Goal: Information Seeking & Learning: Learn about a topic

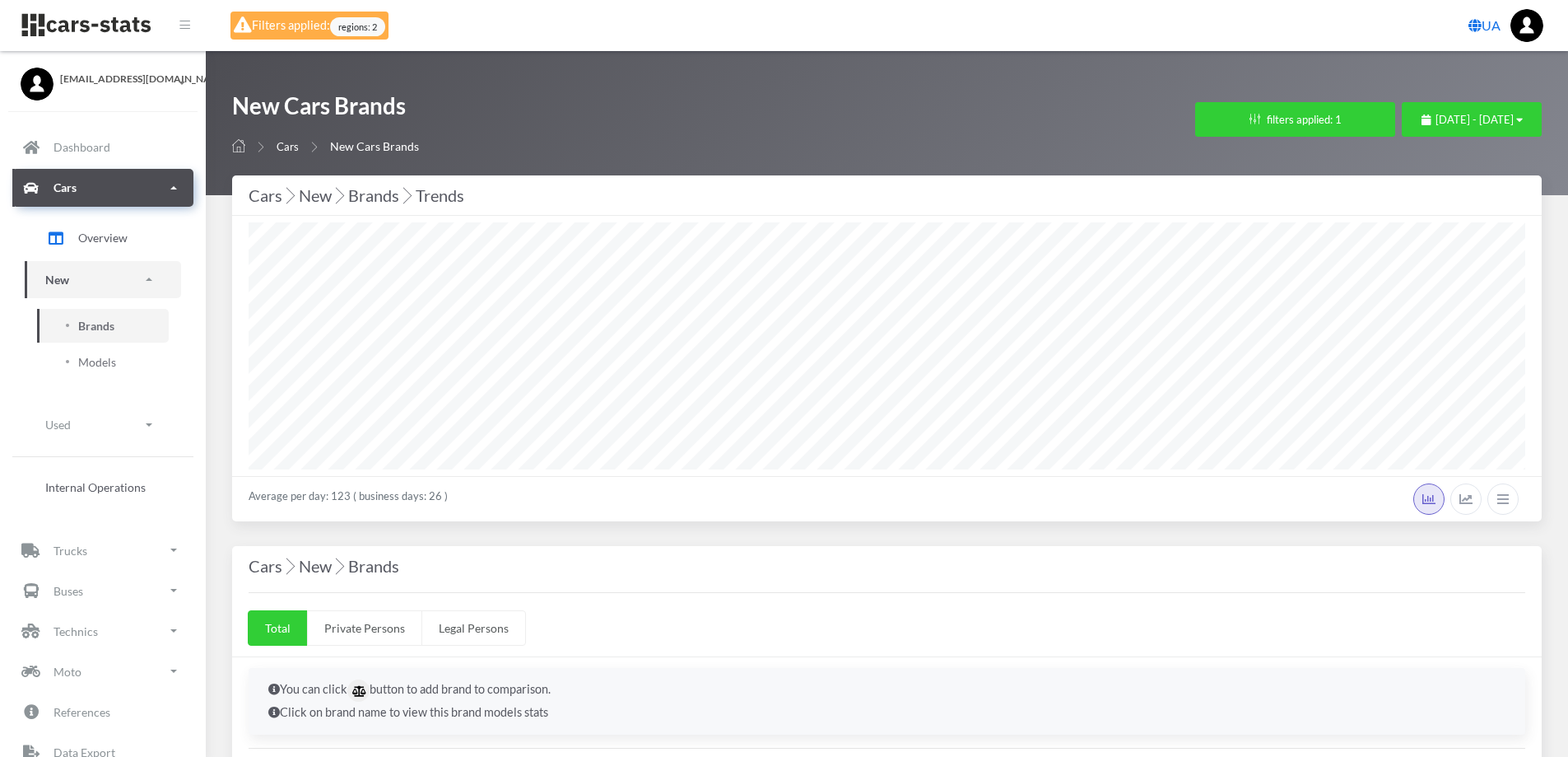
select select "25"
click at [1435, 119] on span "[DATE] - [DATE]" at bounding box center [1475, 120] width 78 height 14
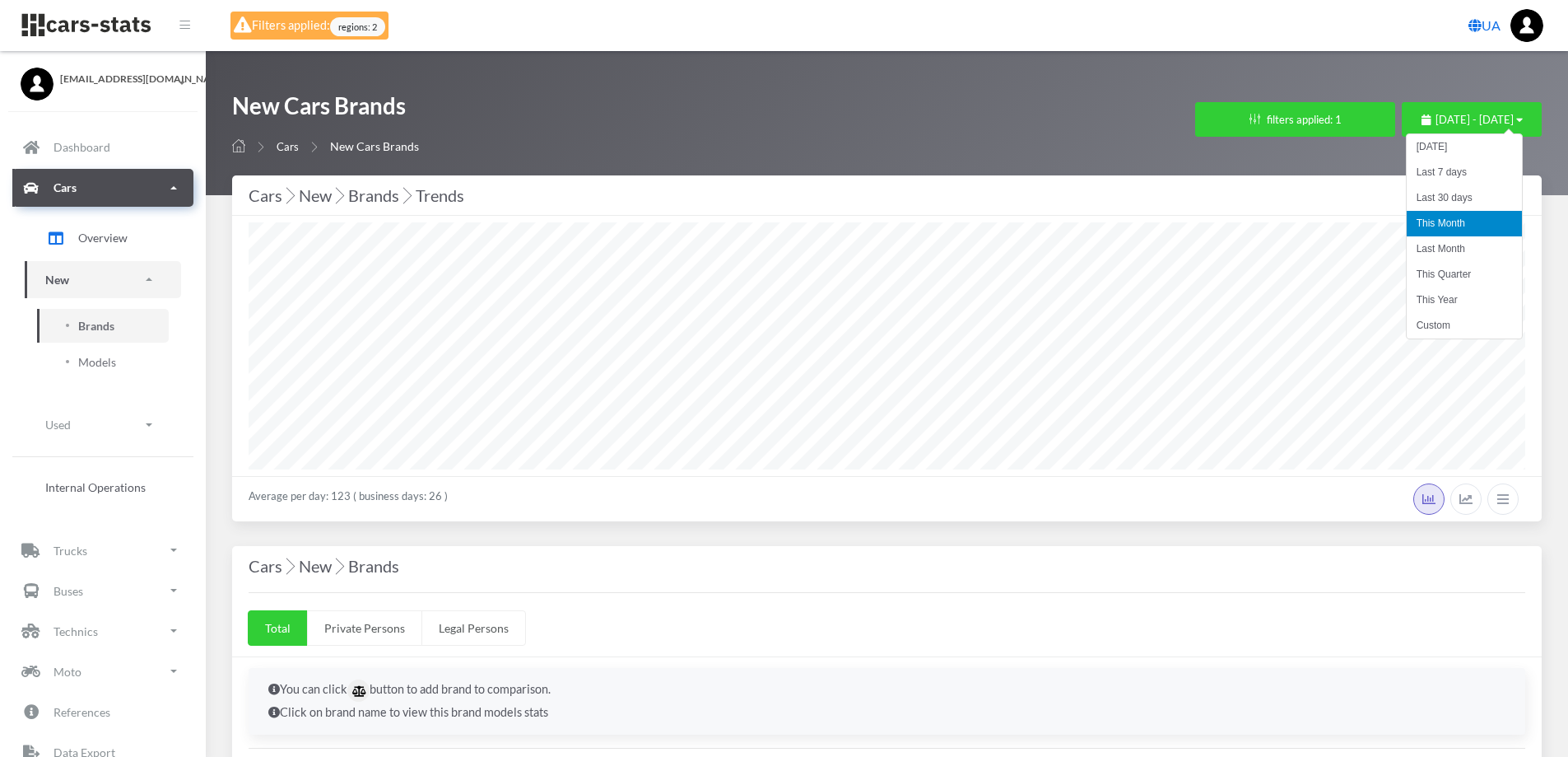
click at [1430, 224] on li "This Month" at bounding box center [1464, 223] width 116 height 25
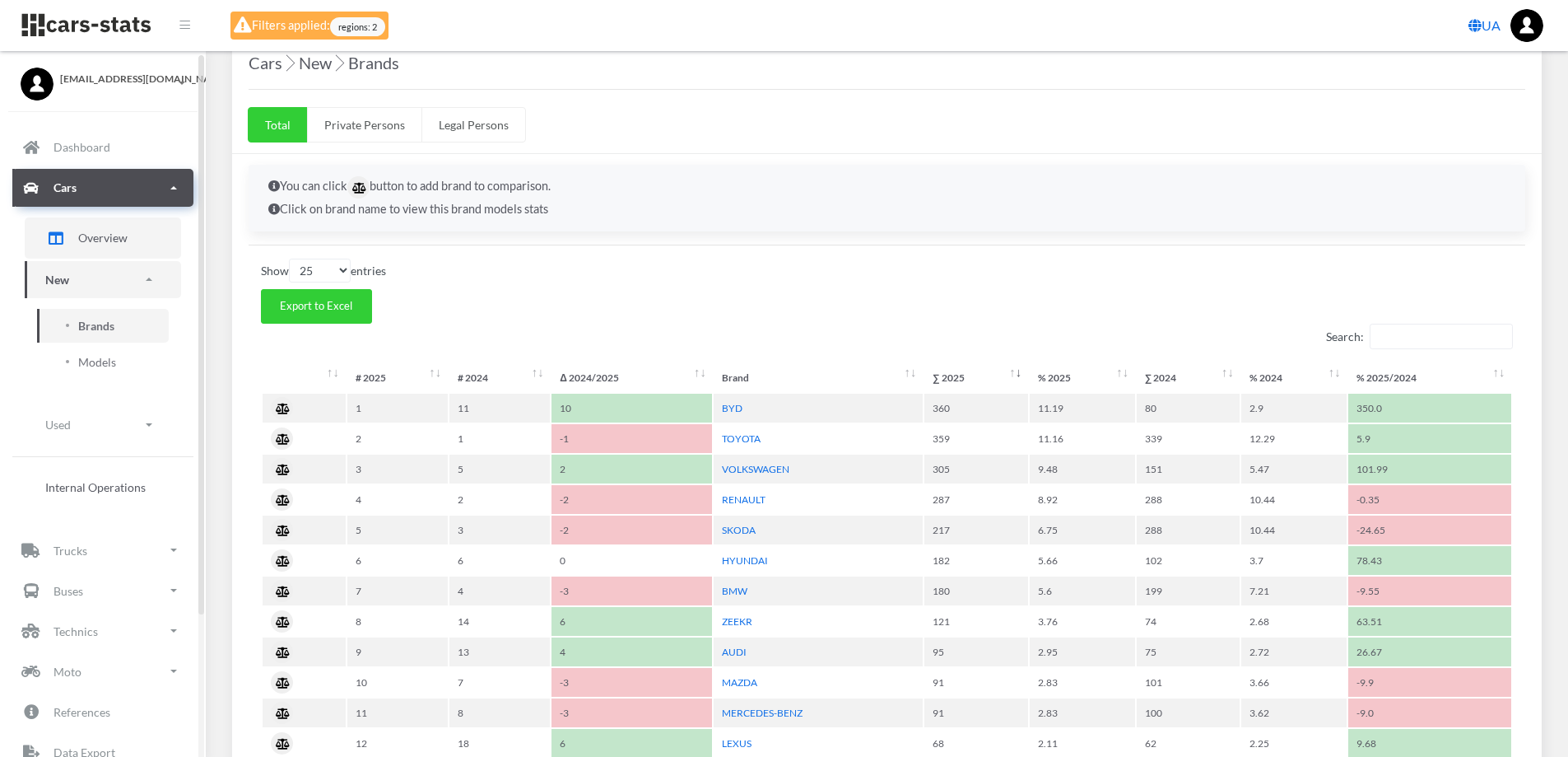
scroll to position [330, 0]
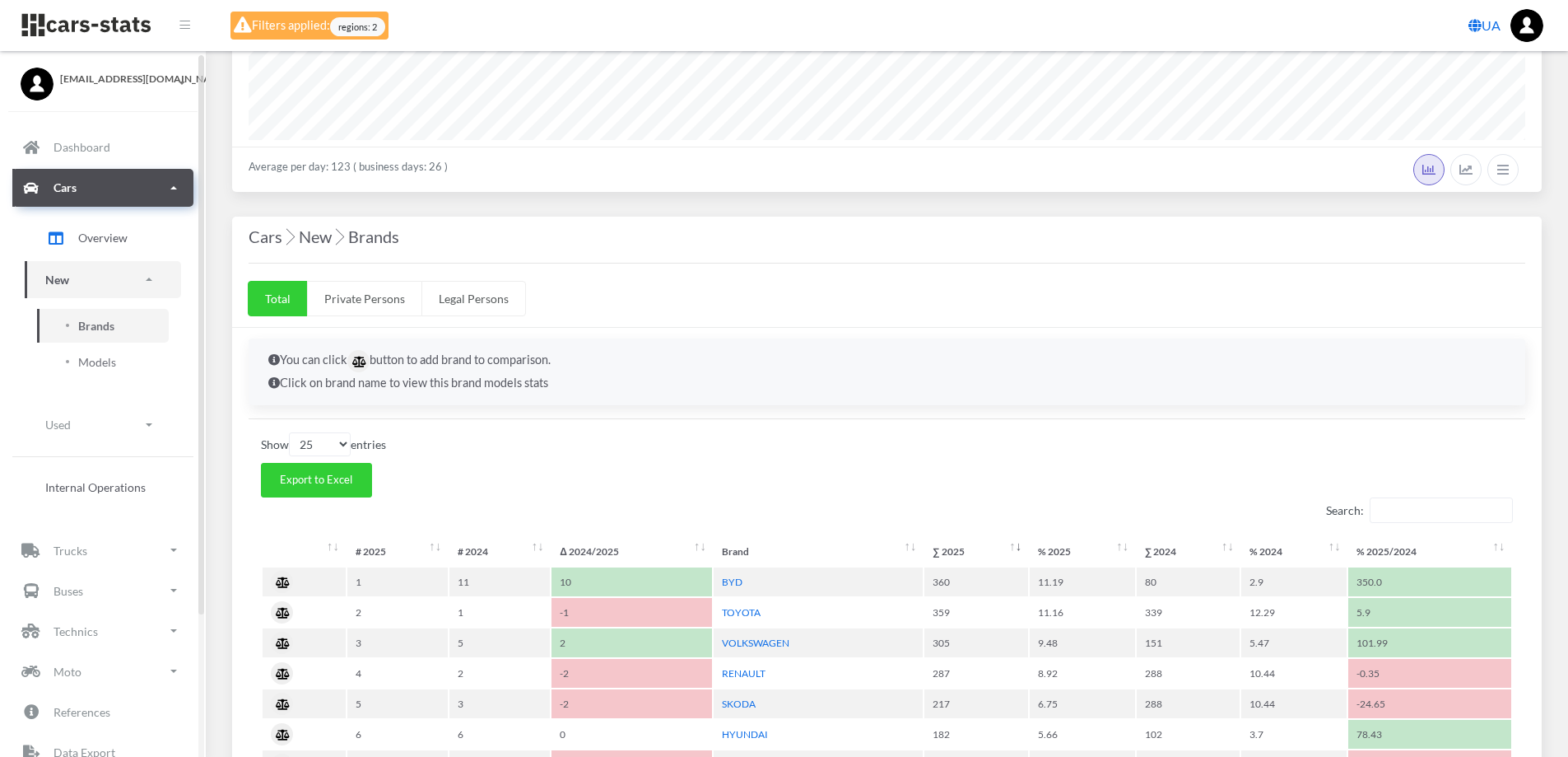
click at [54, 178] on p "Cars" at bounding box center [65, 187] width 23 height 20
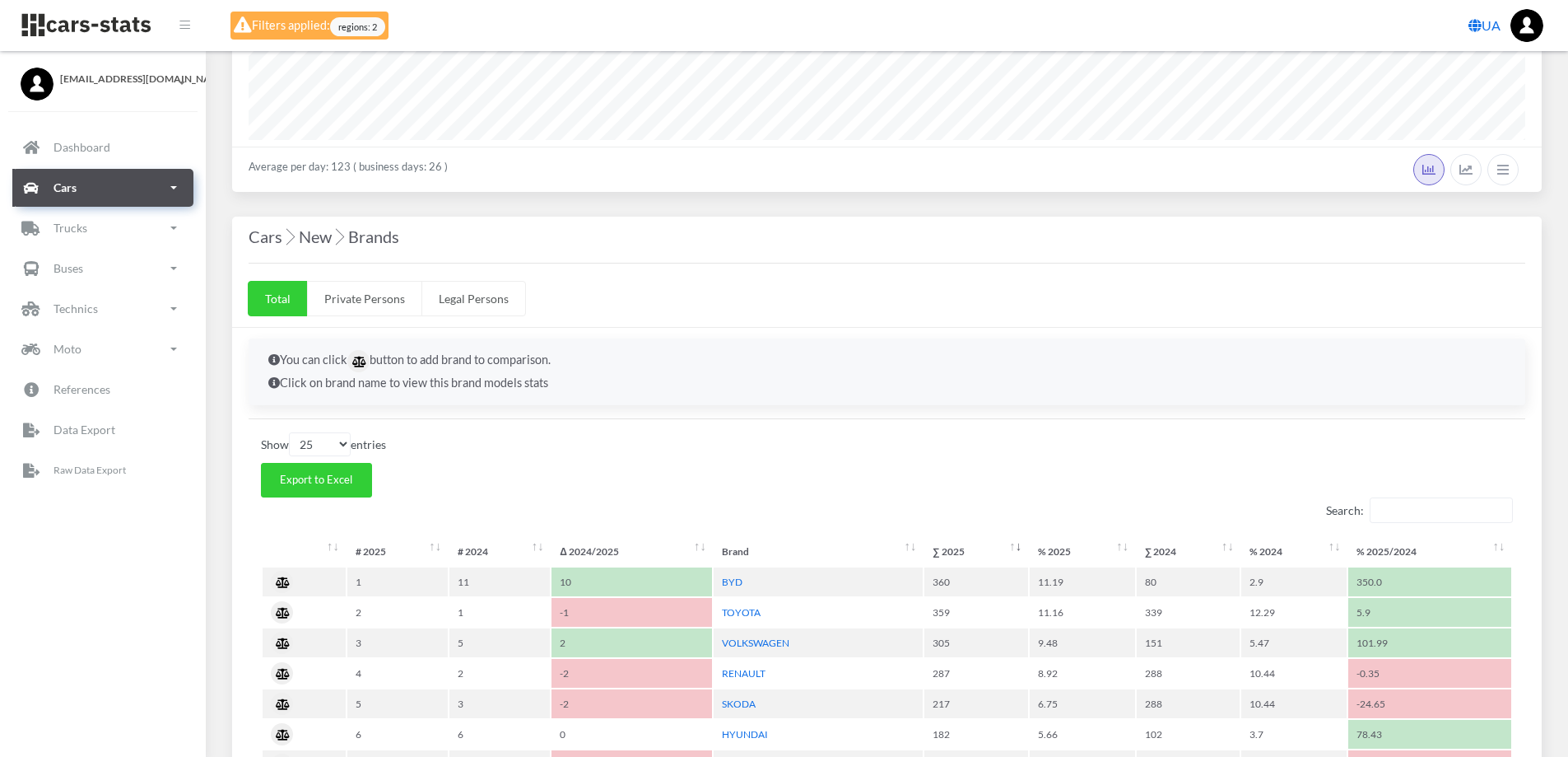
click at [54, 178] on p "Cars" at bounding box center [65, 187] width 23 height 20
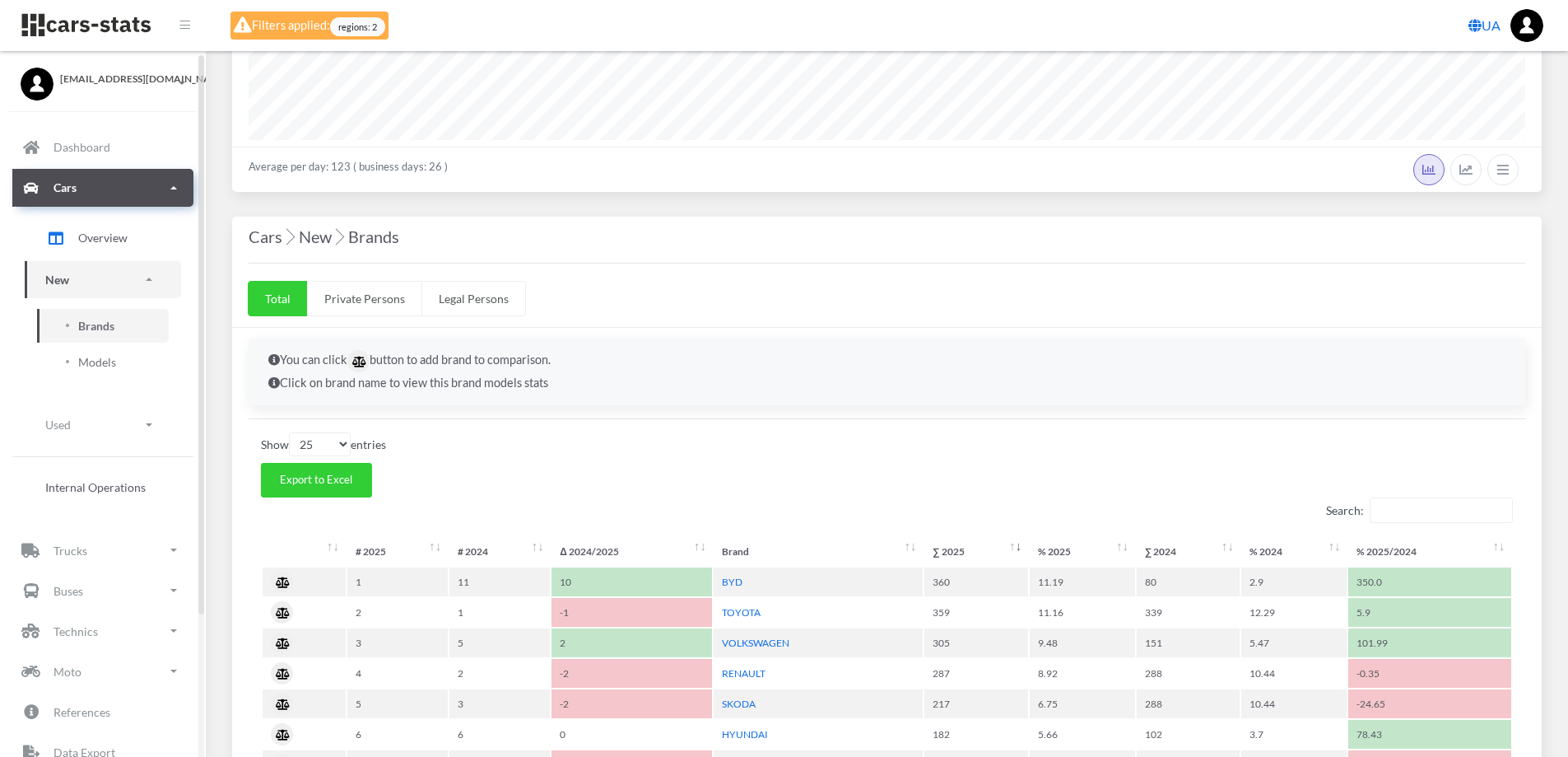
click at [80, 275] on link "New" at bounding box center [103, 280] width 156 height 37
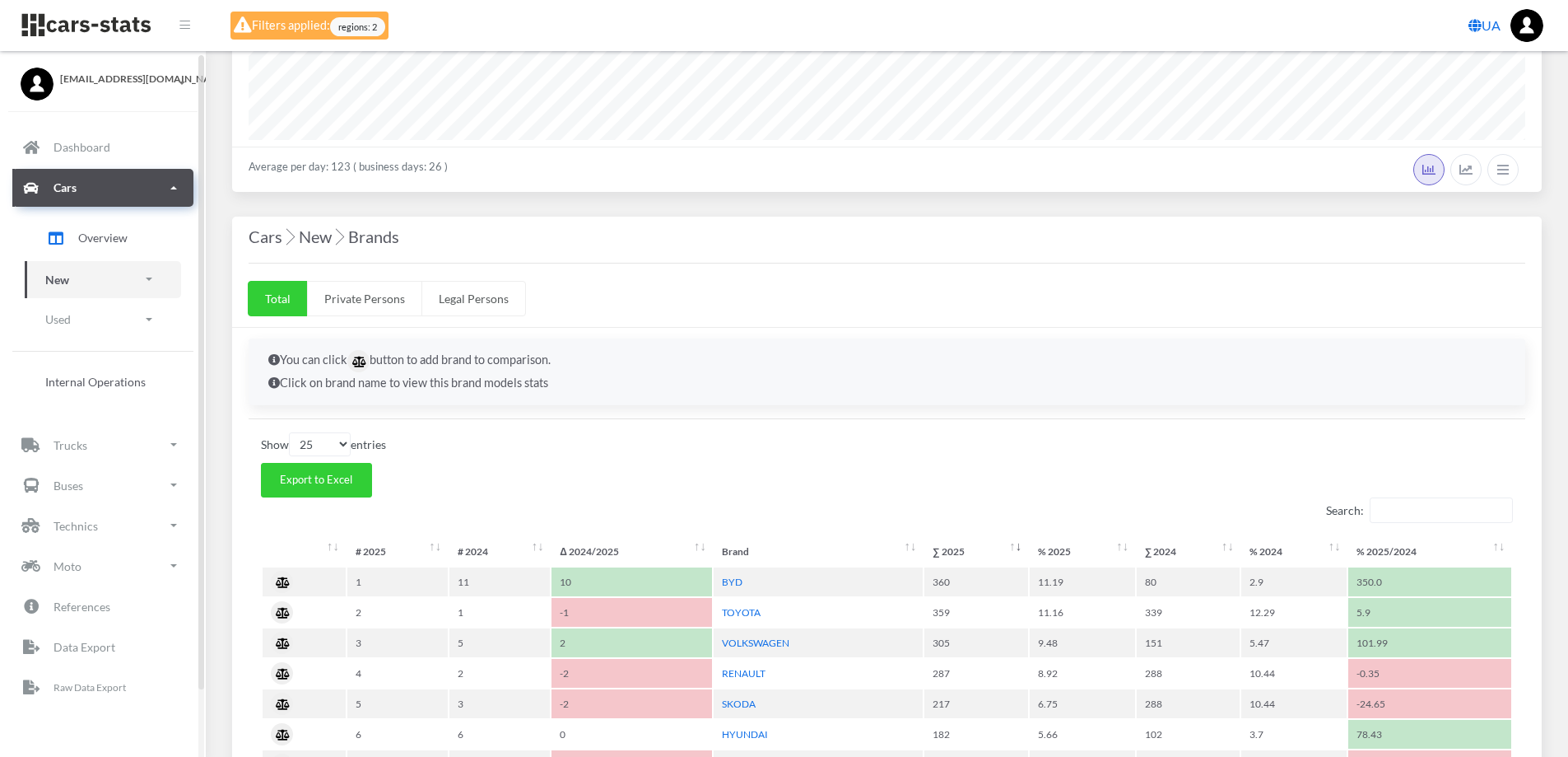
click at [79, 277] on link "New" at bounding box center [103, 280] width 156 height 37
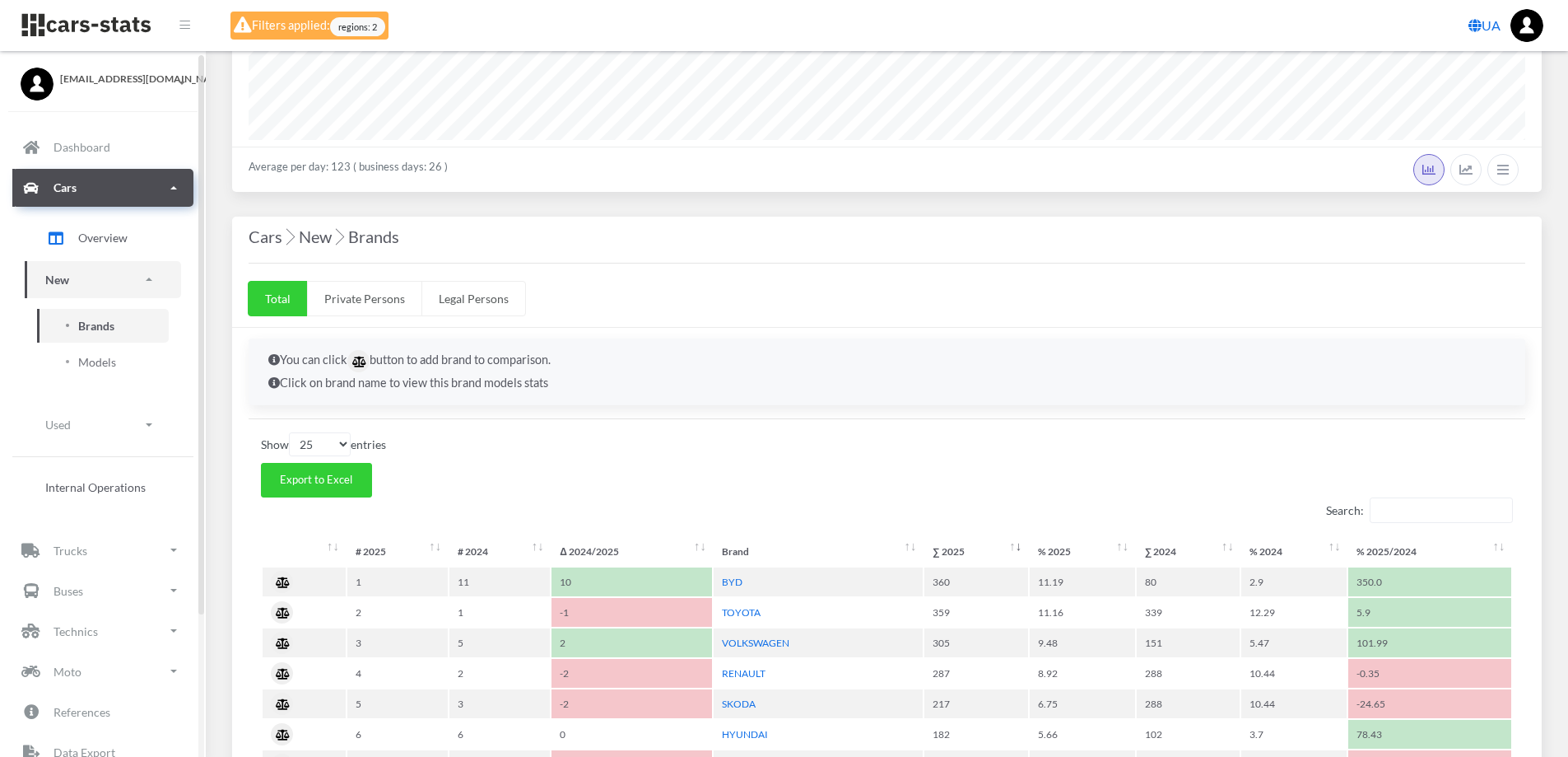
click at [110, 322] on span "Brands" at bounding box center [96, 325] width 37 height 17
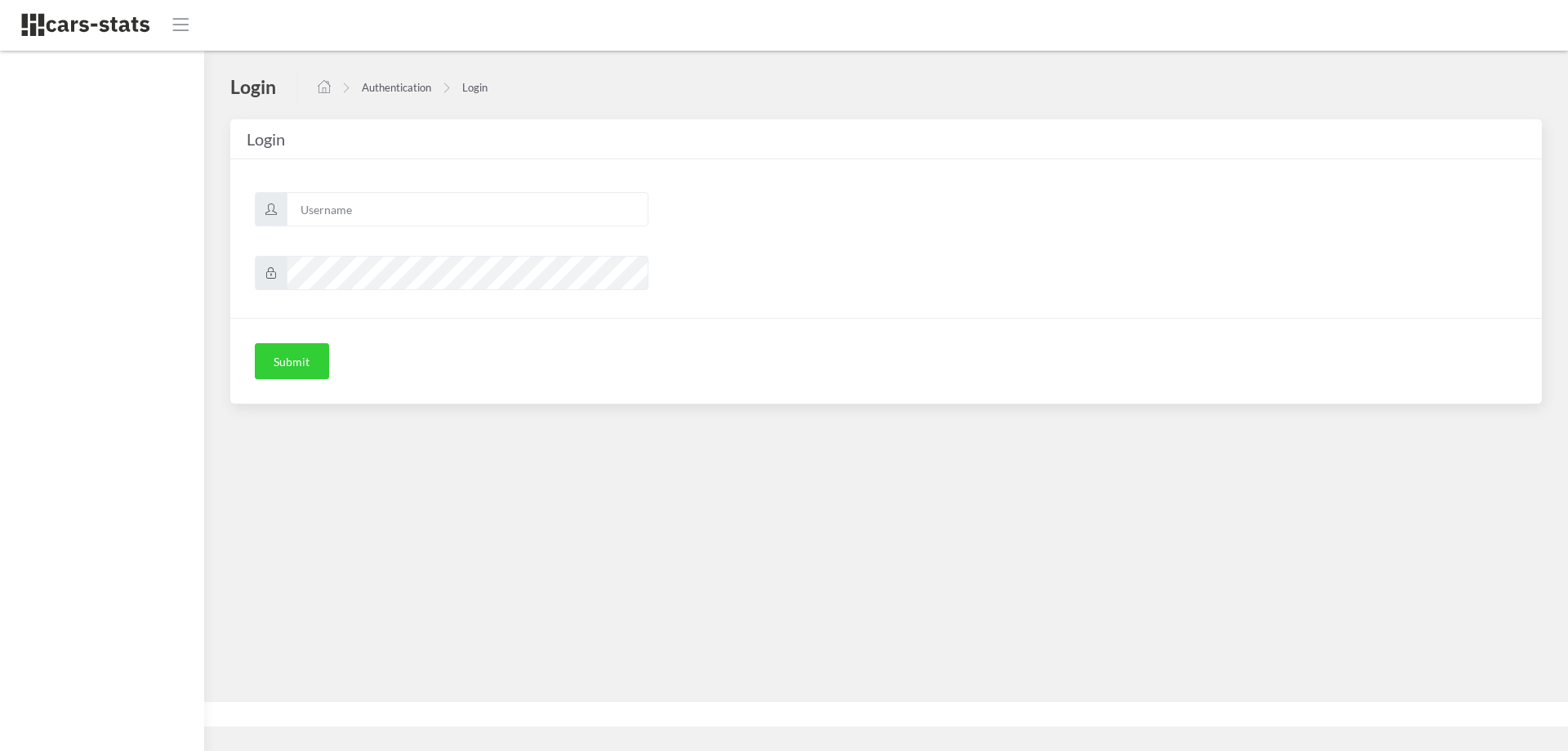
scroll to position [13, 13]
type input "skoda"
click at [297, 359] on button "Submit" at bounding box center [292, 361] width 74 height 36
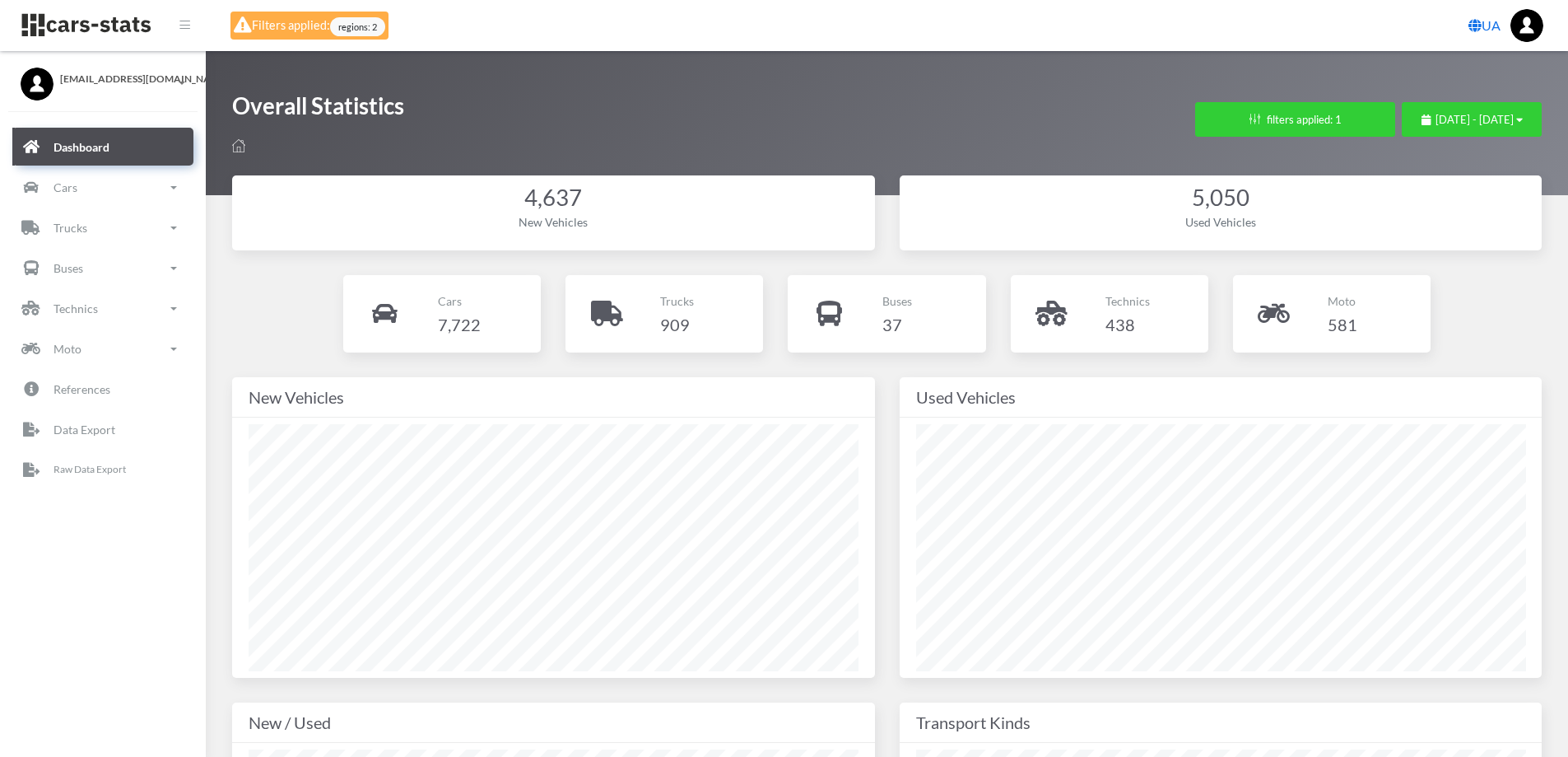
select select "UA-32"
select select
click at [1248, 116] on button "filters applied: 1" at bounding box center [1294, 119] width 200 height 35
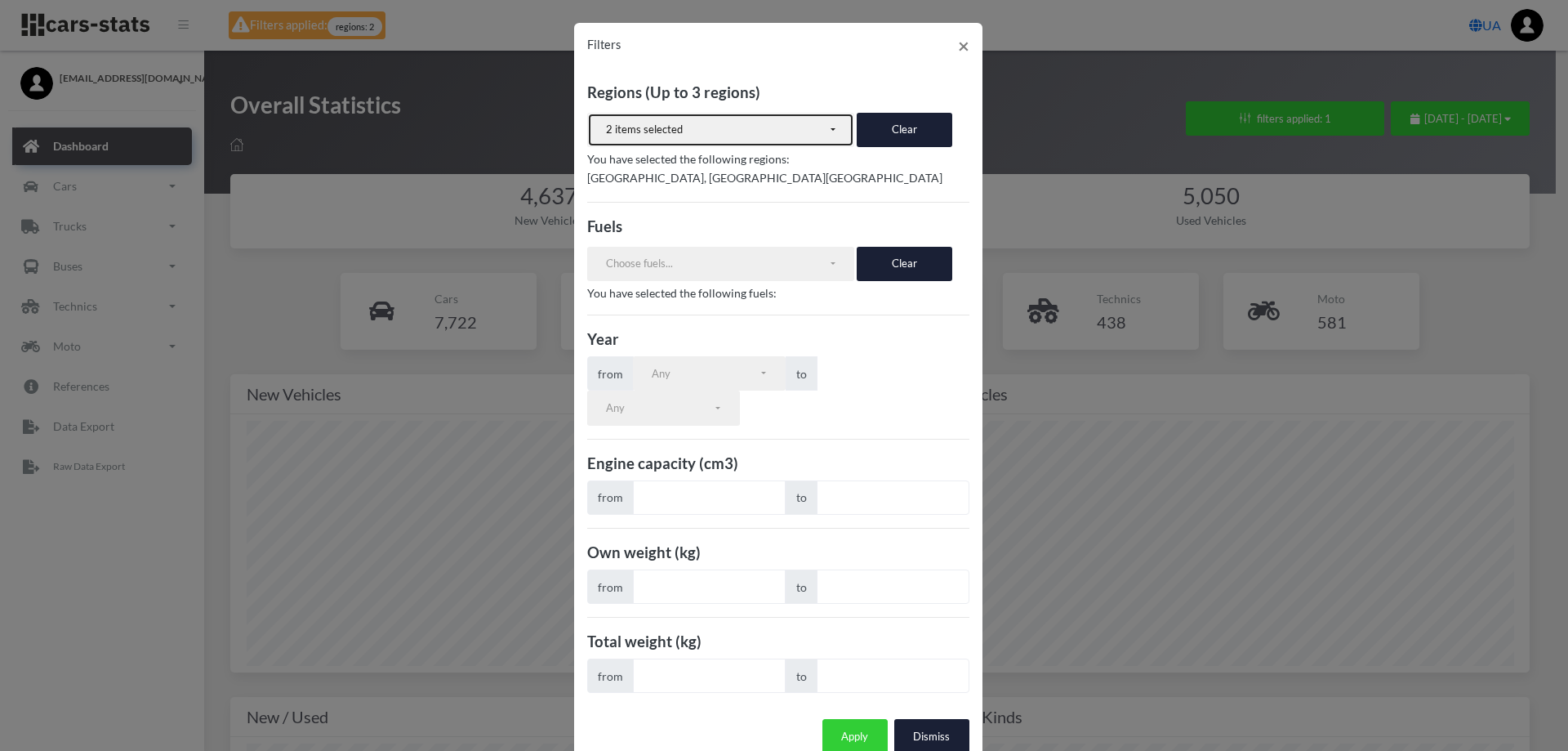
click at [834, 138] on button "2 items selected" at bounding box center [721, 130] width 268 height 35
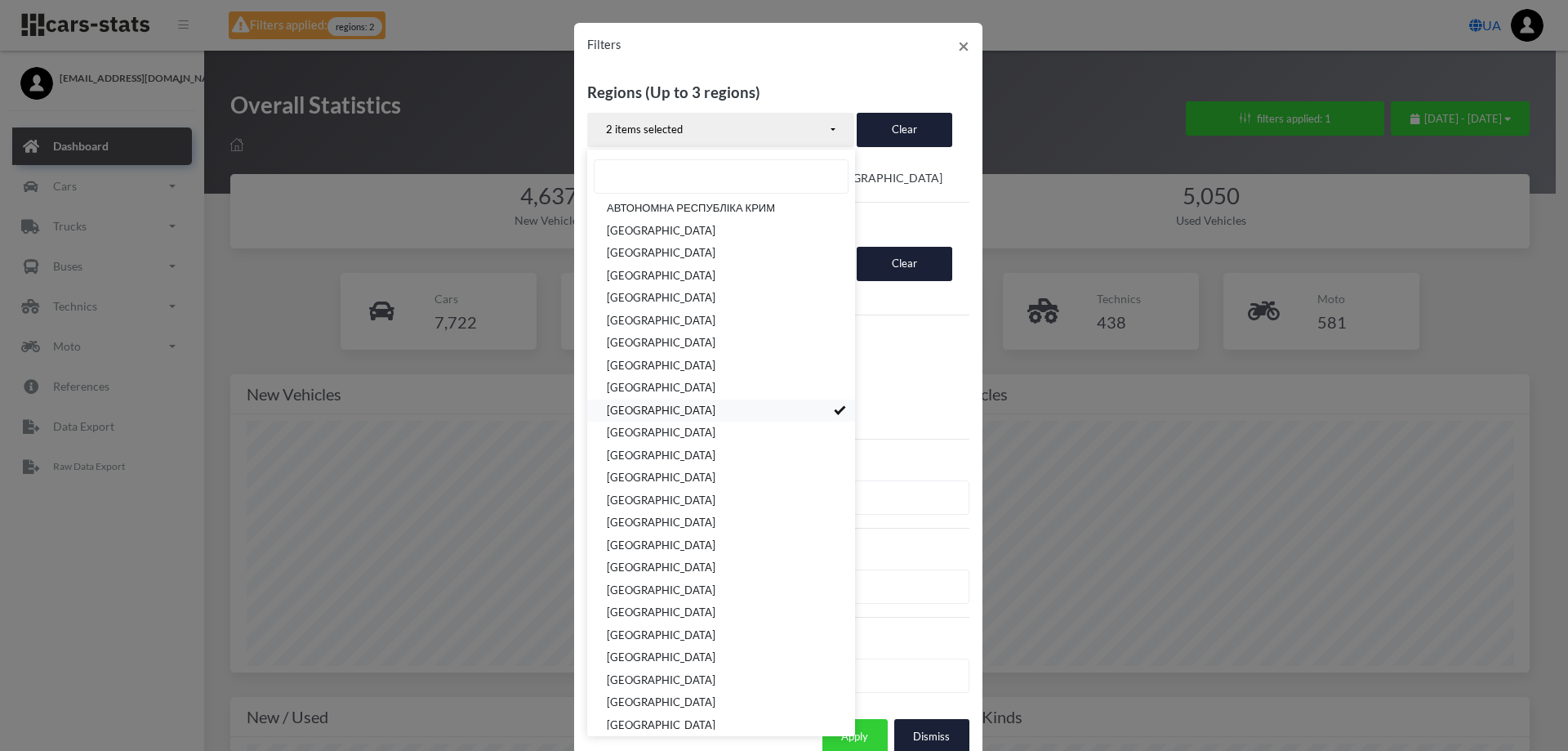
click at [733, 408] on link "[GEOGRAPHIC_DATA]" at bounding box center [721, 410] width 268 height 23
select select "UA-30"
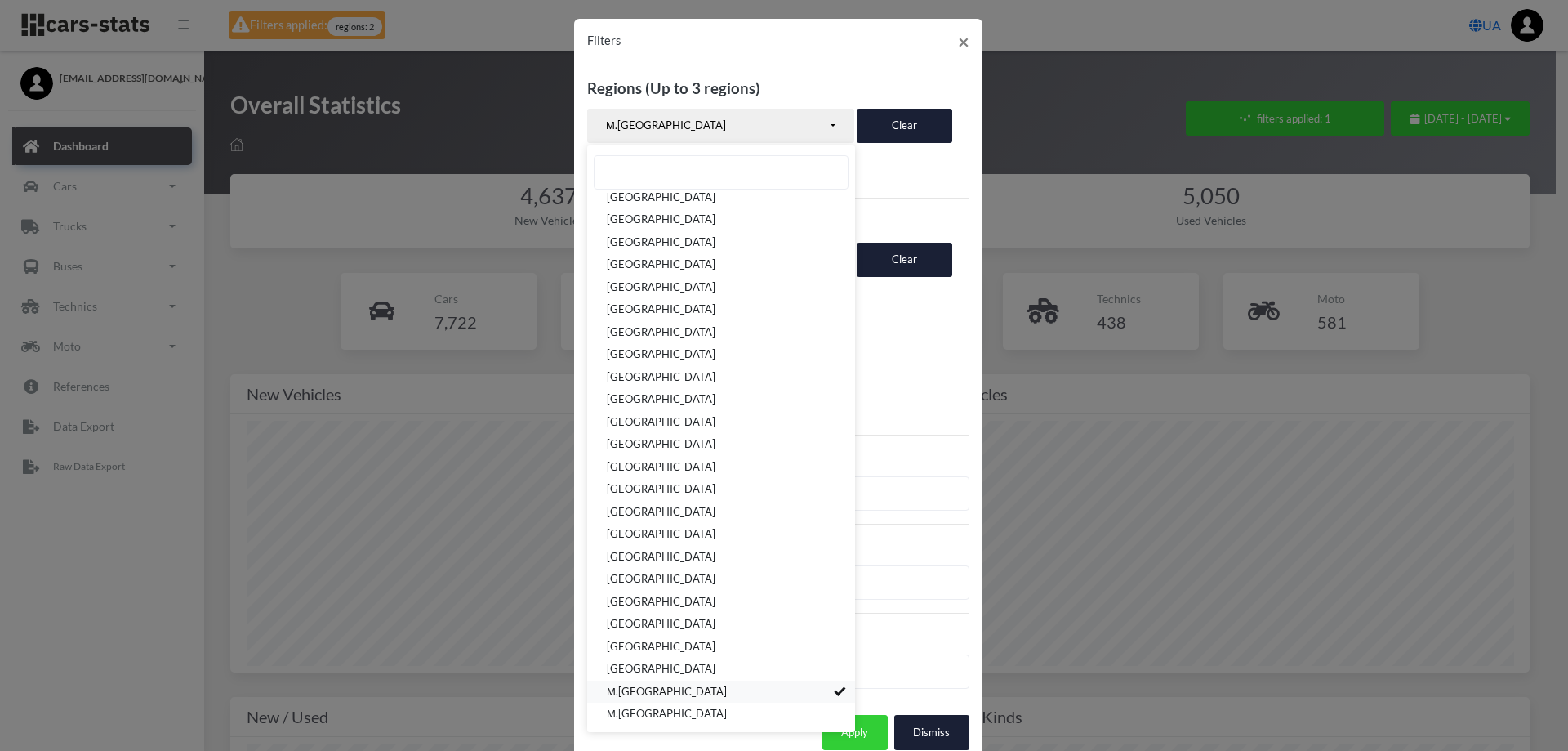
click at [648, 689] on link "М.[GEOGRAPHIC_DATA]" at bounding box center [721, 691] width 268 height 23
select select
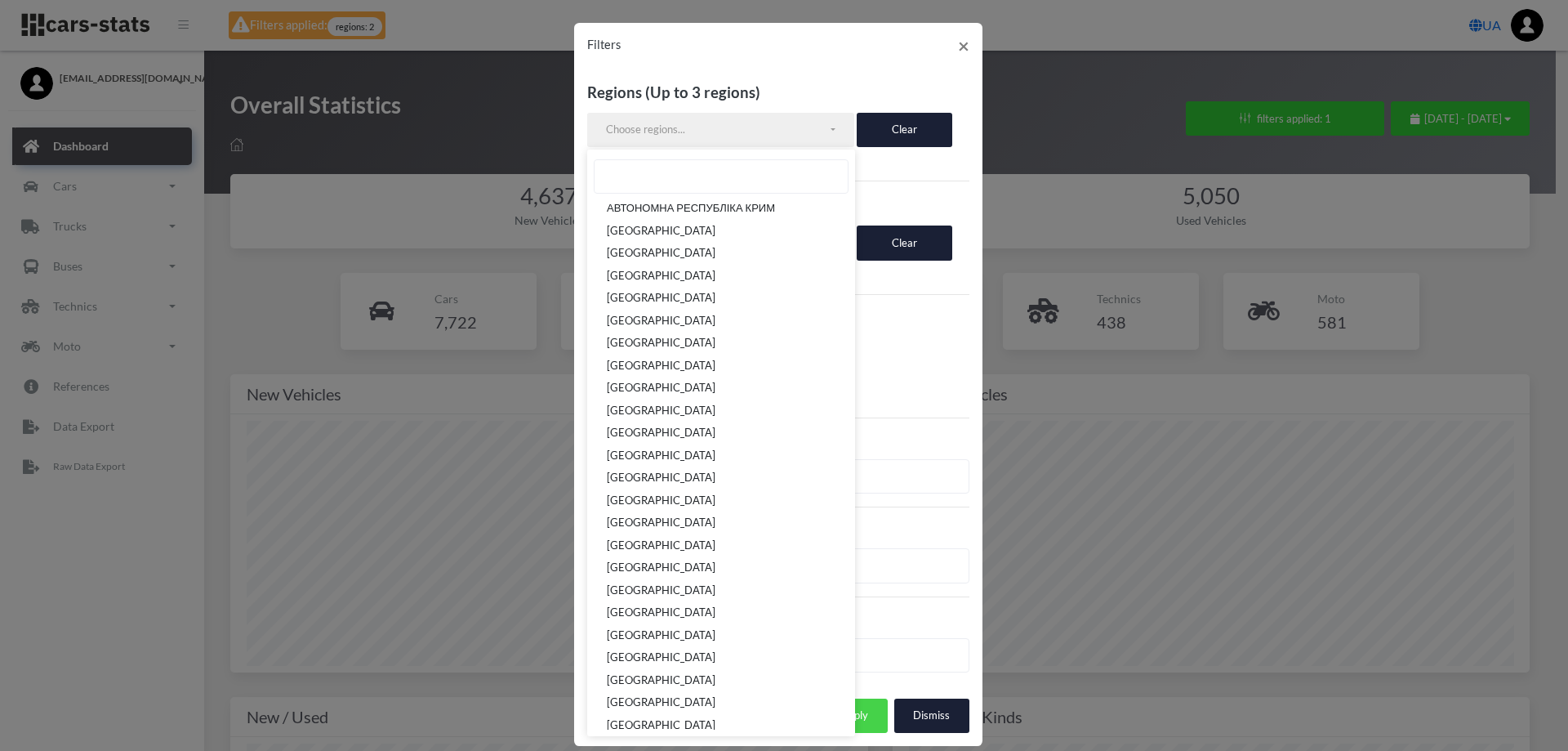
click at [877, 699] on button "Apply" at bounding box center [855, 716] width 66 height 35
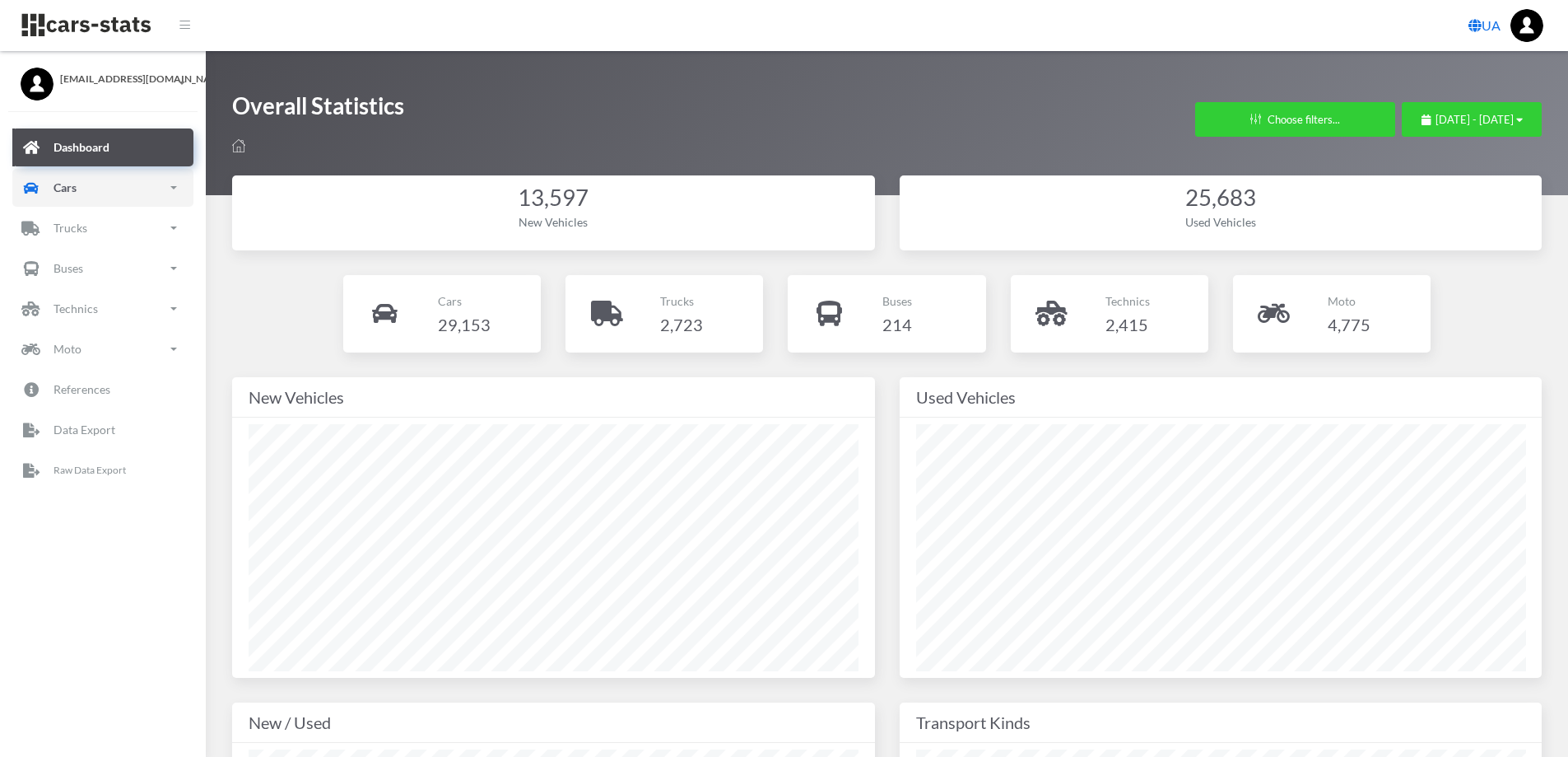
click at [76, 191] on p "Cars" at bounding box center [65, 187] width 23 height 20
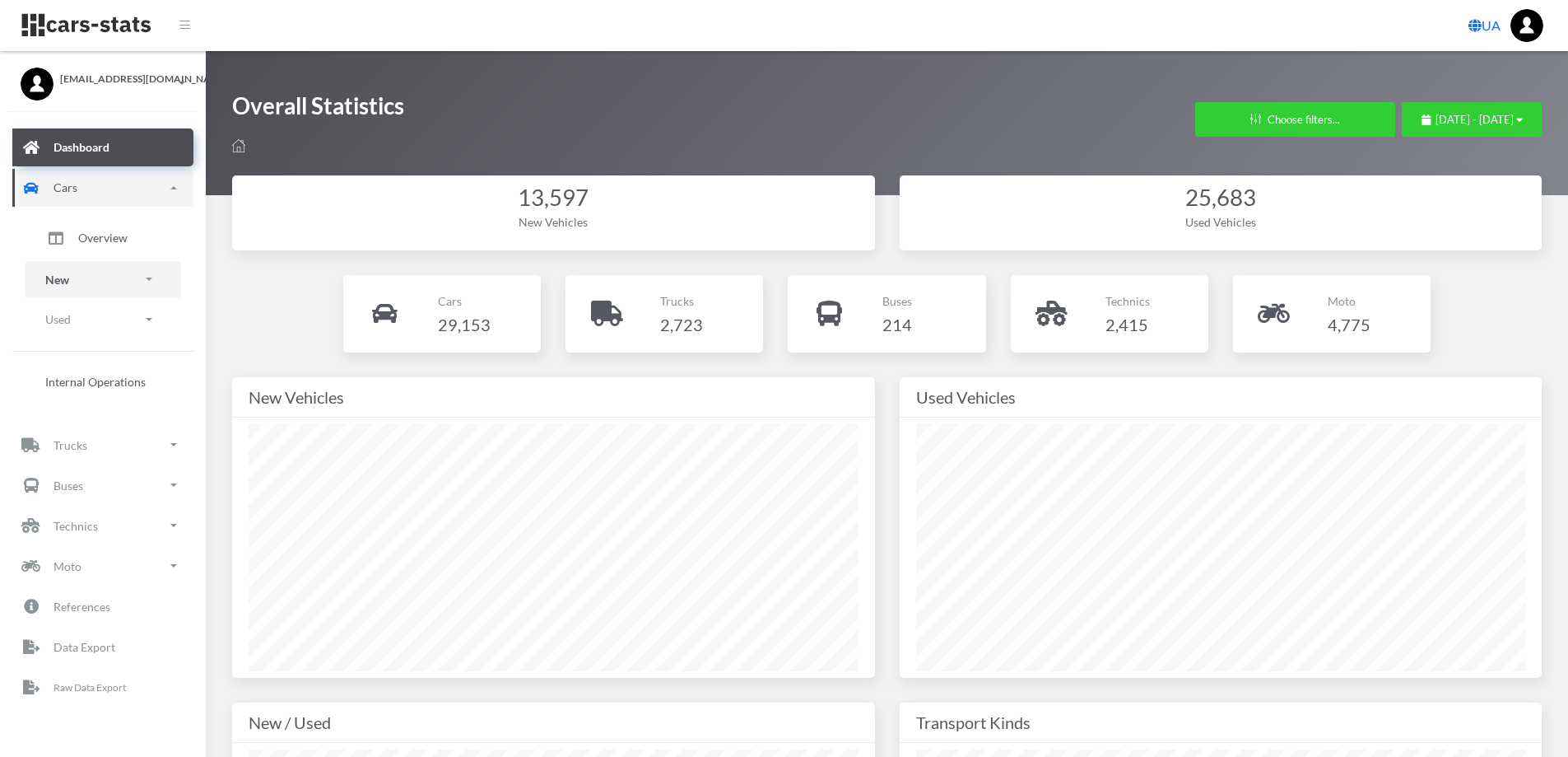
click at [56, 281] on p "New" at bounding box center [57, 280] width 24 height 20
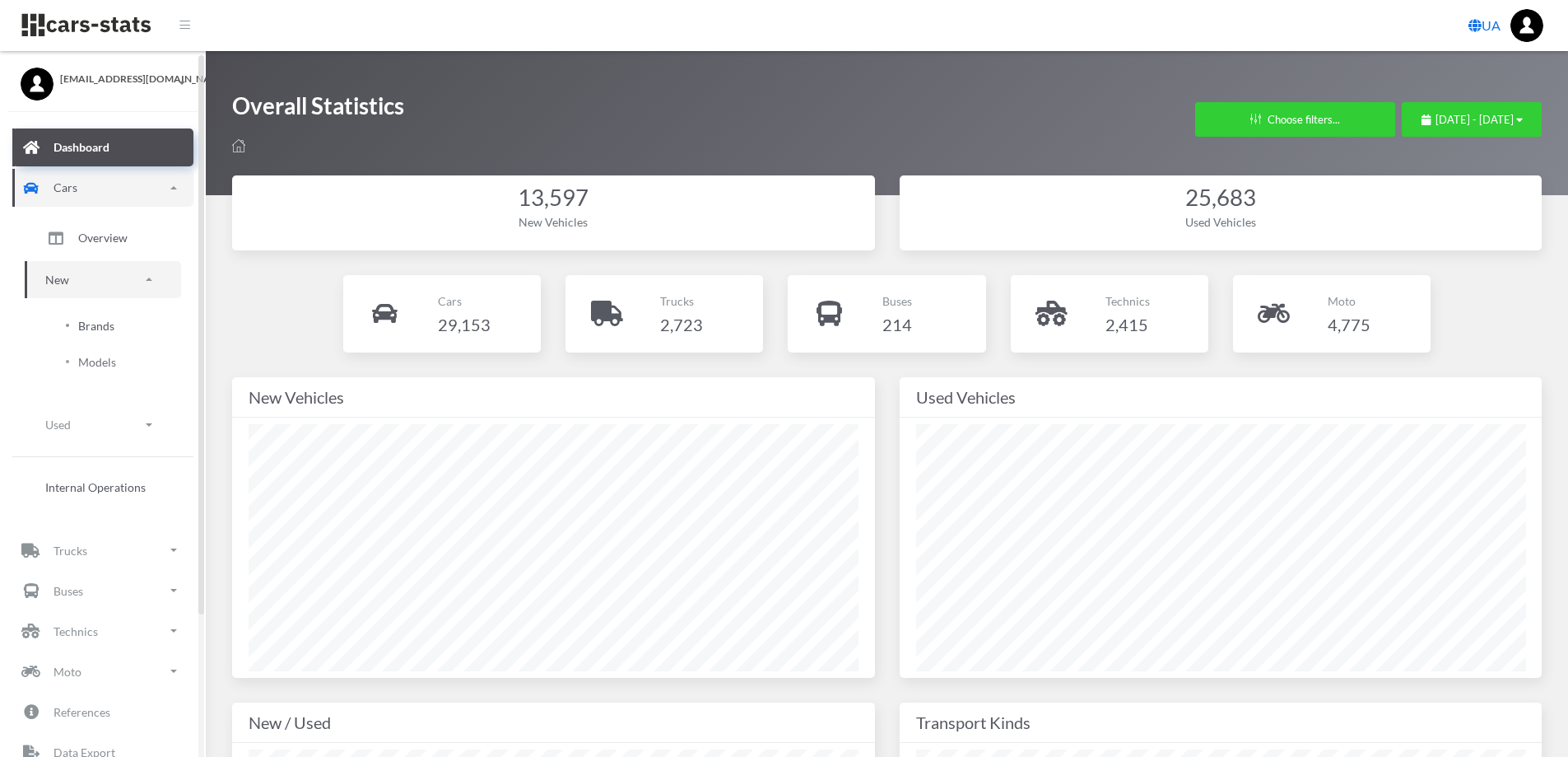
click at [68, 330] on link "Brands" at bounding box center [103, 325] width 132 height 34
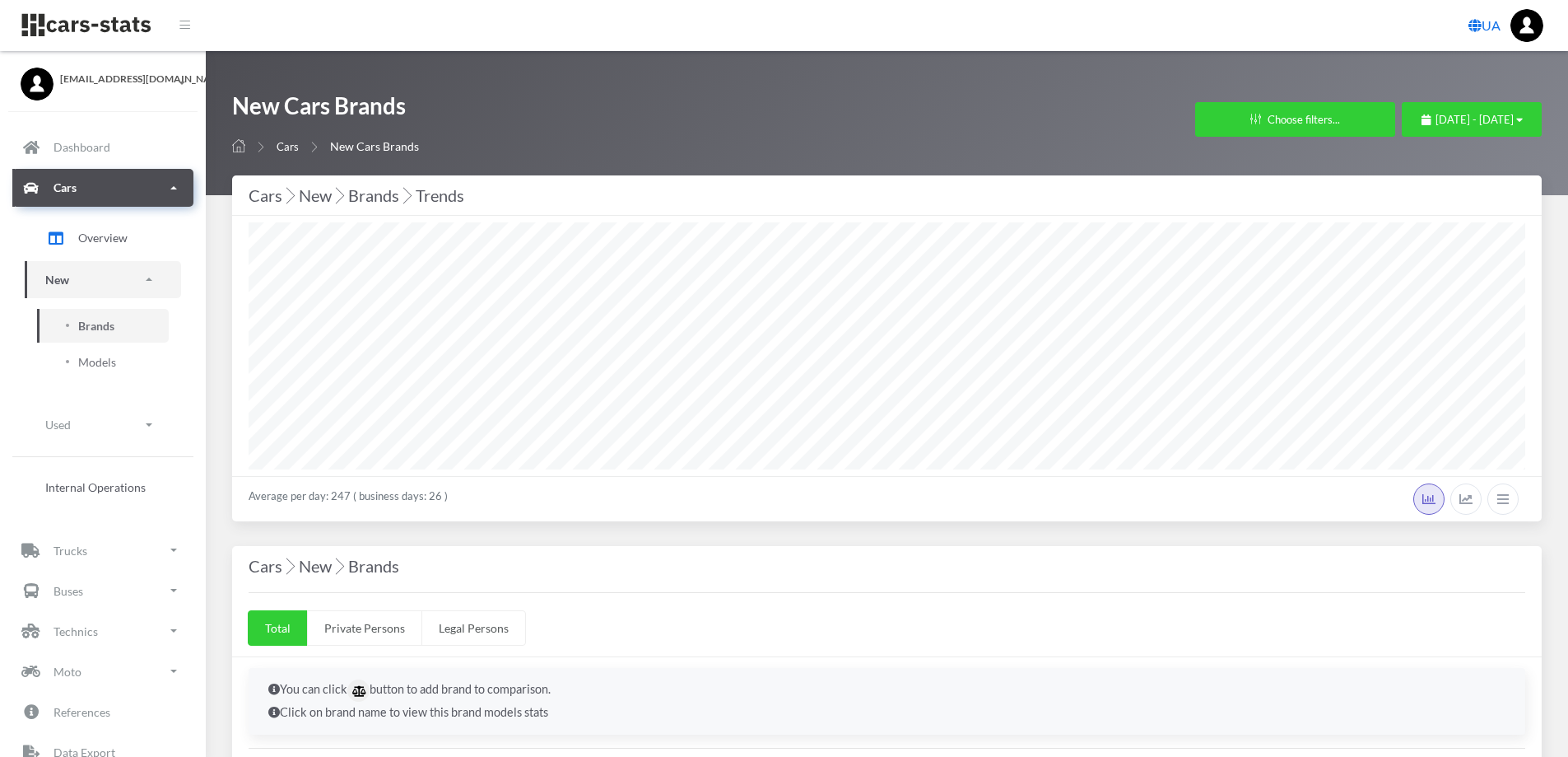
select select "25"
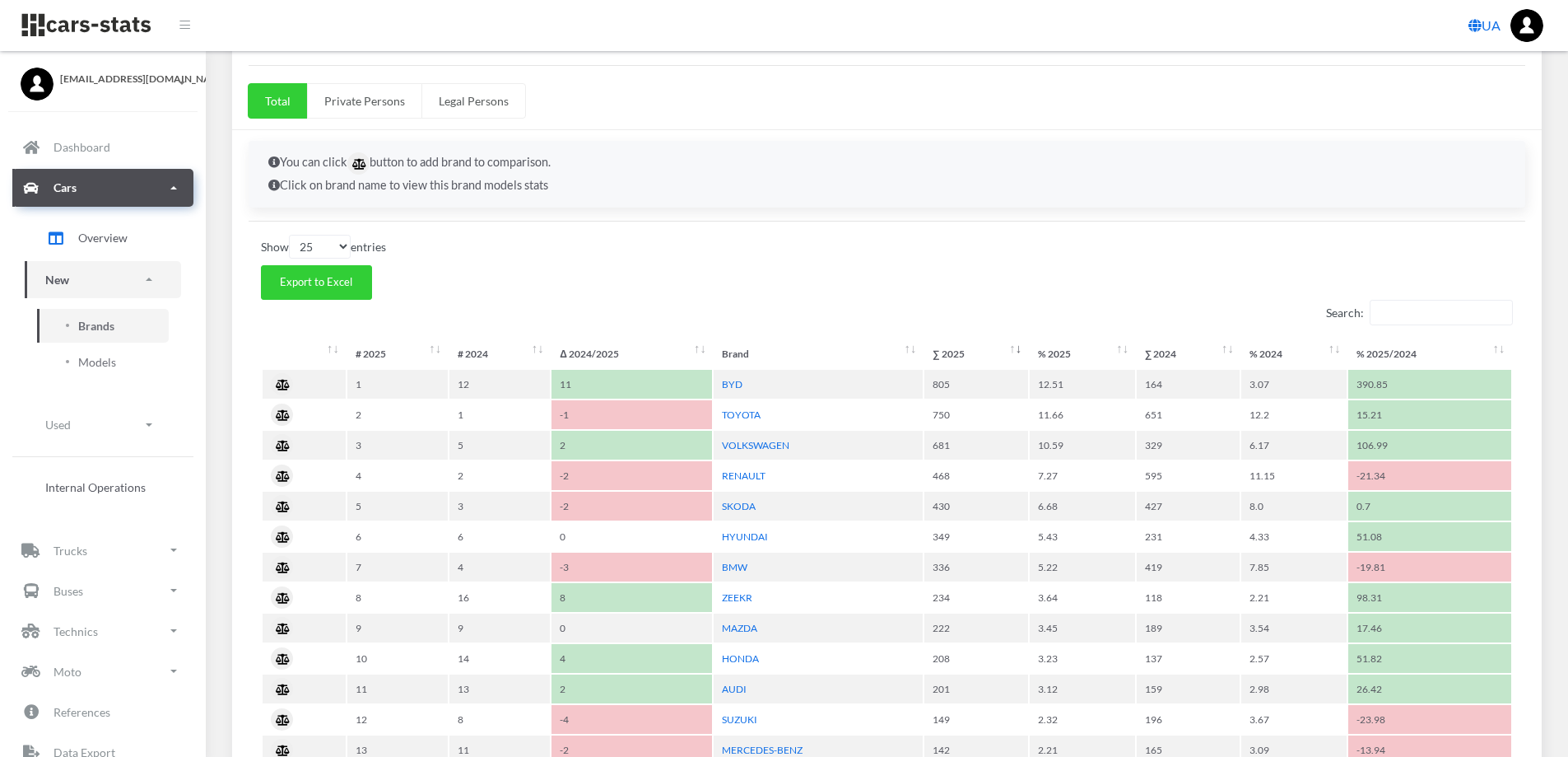
scroll to position [576, 0]
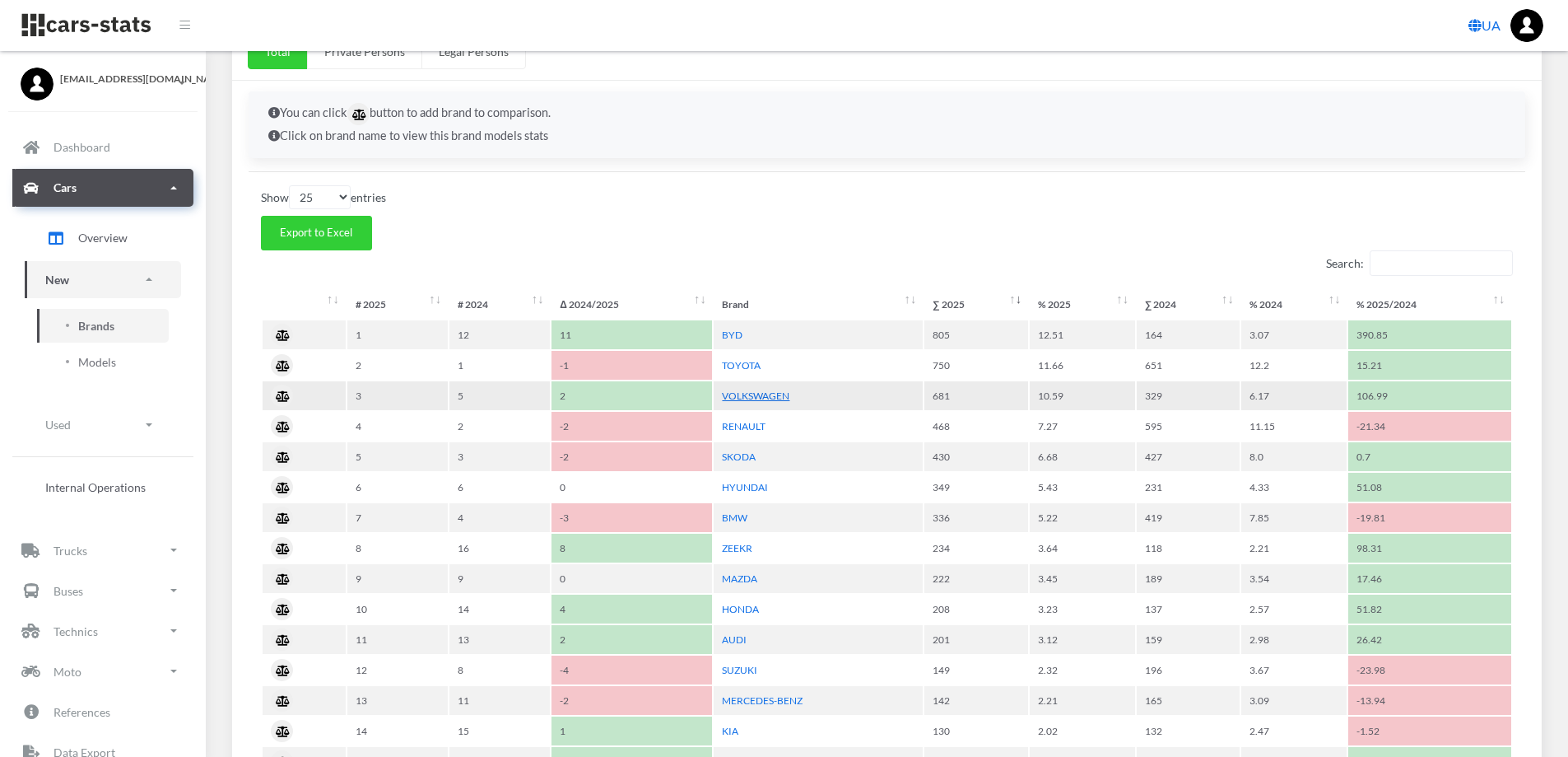
click at [742, 392] on link "VOLKSWAGEN" at bounding box center [755, 395] width 67 height 13
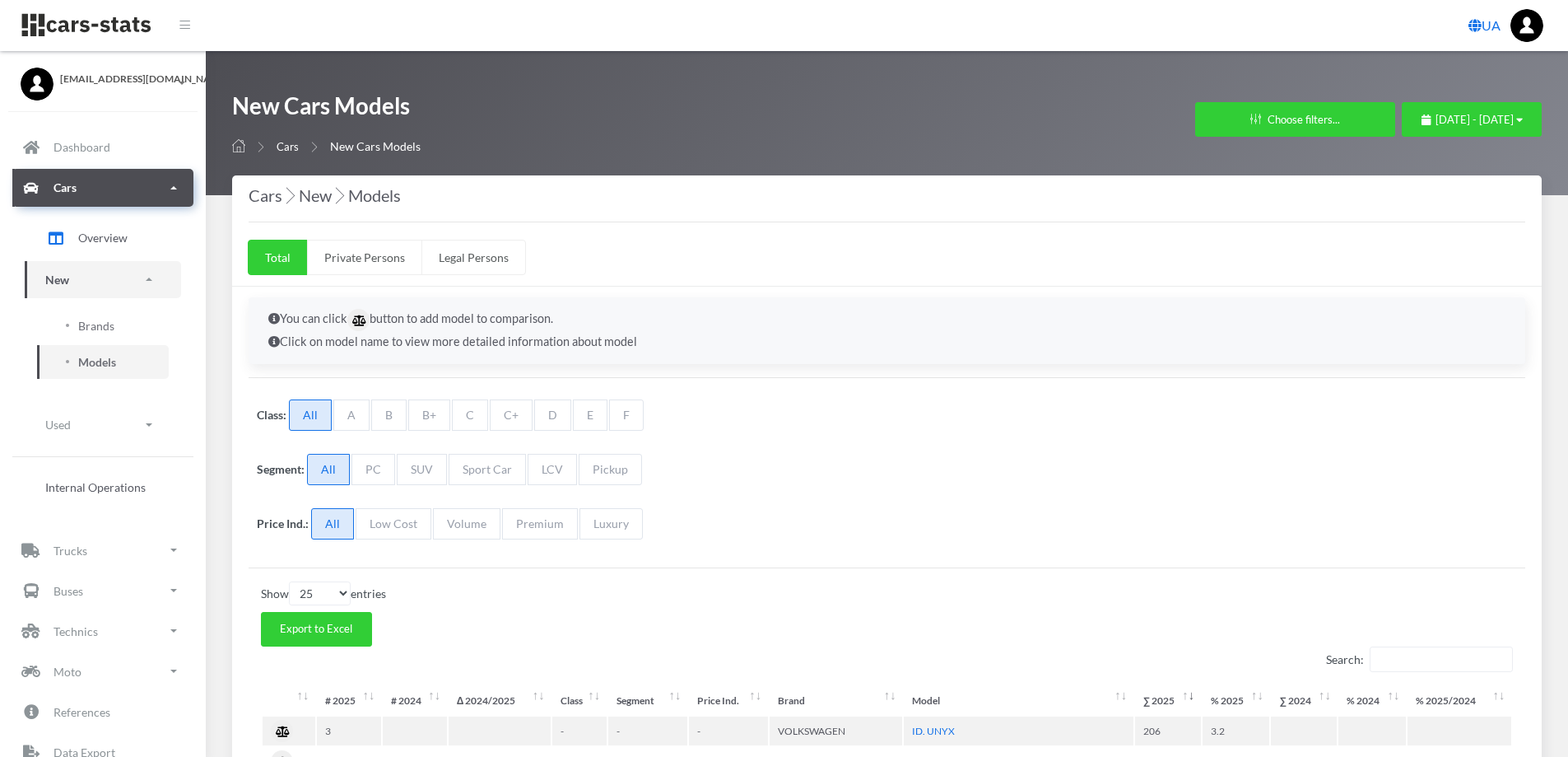
select select "25"
select select "VOLKSWAGEN"
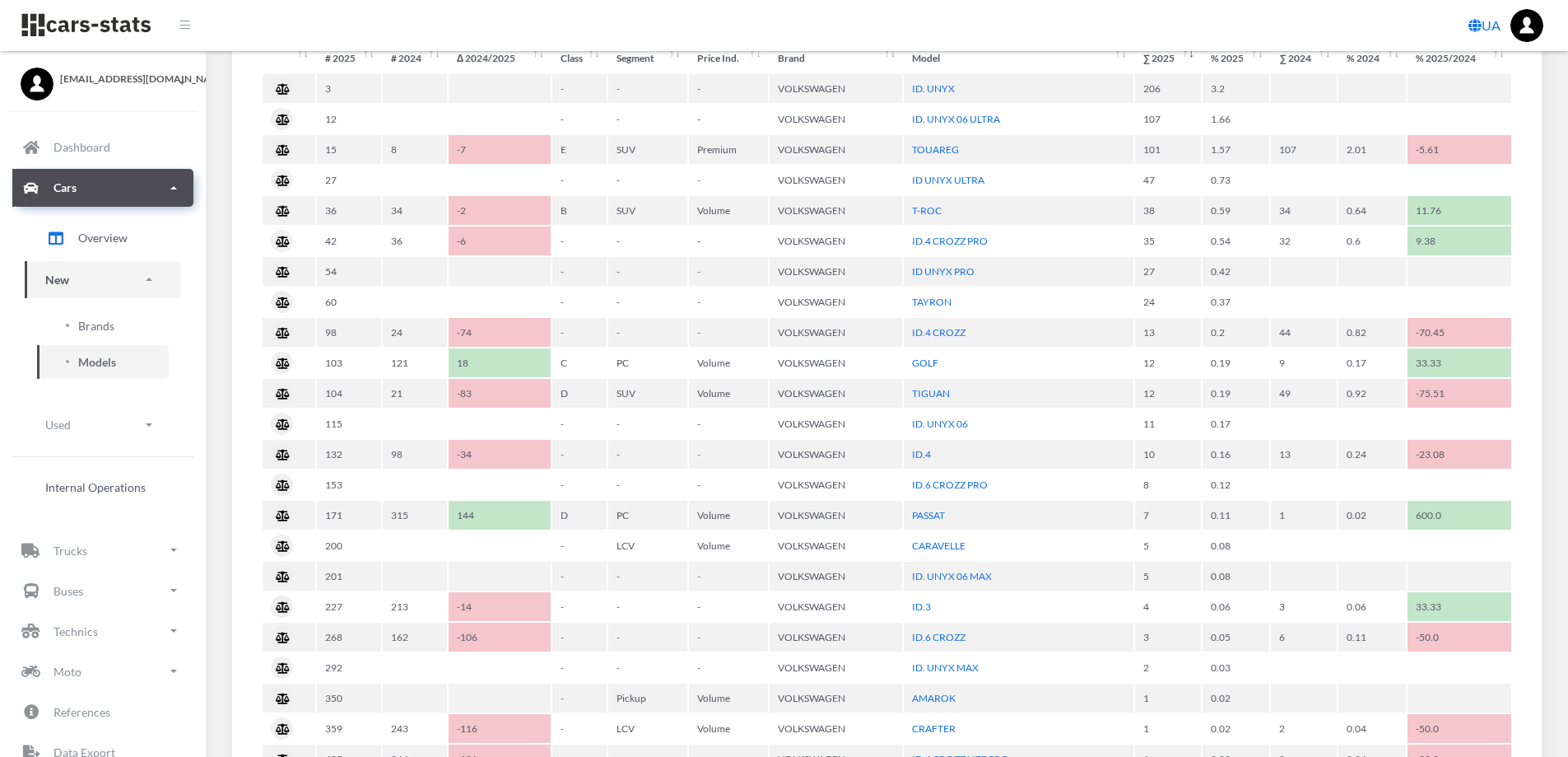
scroll to position [390, 0]
